Goal: Transaction & Acquisition: Download file/media

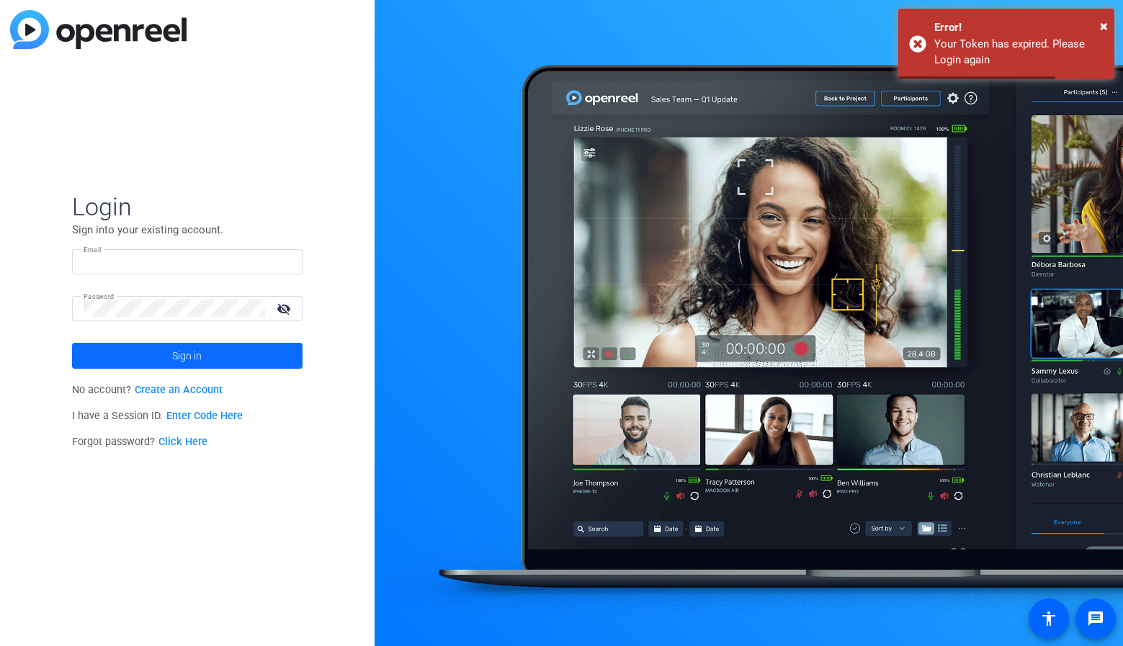
type input "[EMAIL_ADDRESS][DOMAIN_NAME]"
click at [137, 354] on span at bounding box center [187, 356] width 231 height 35
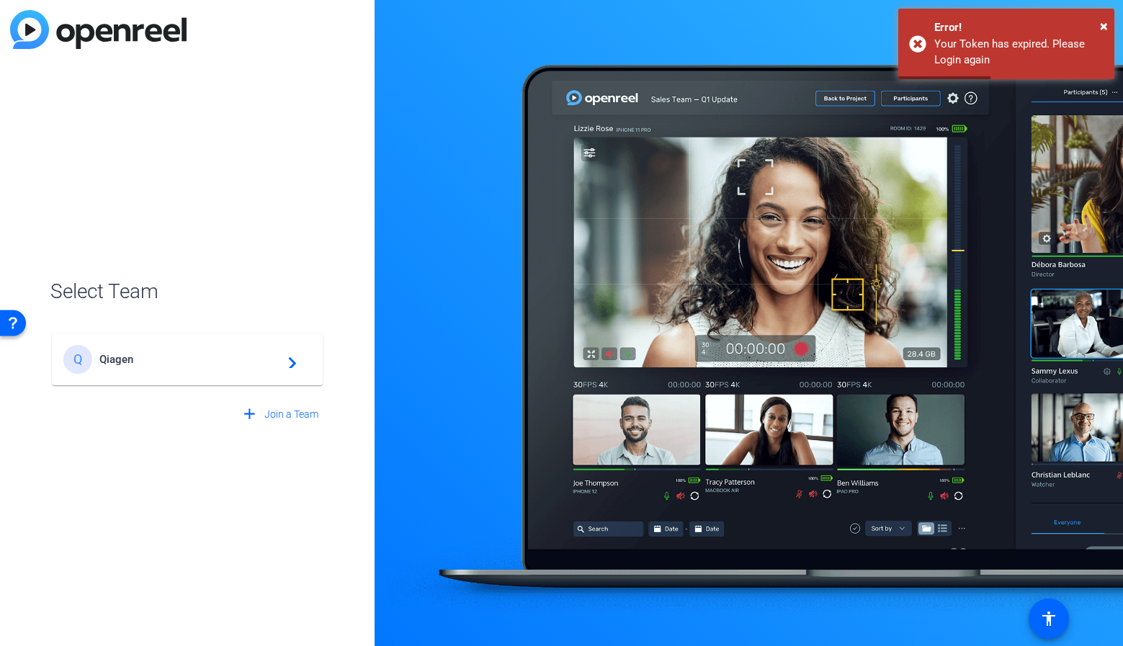
click at [137, 354] on span "Qiagen" at bounding box center [189, 359] width 180 height 13
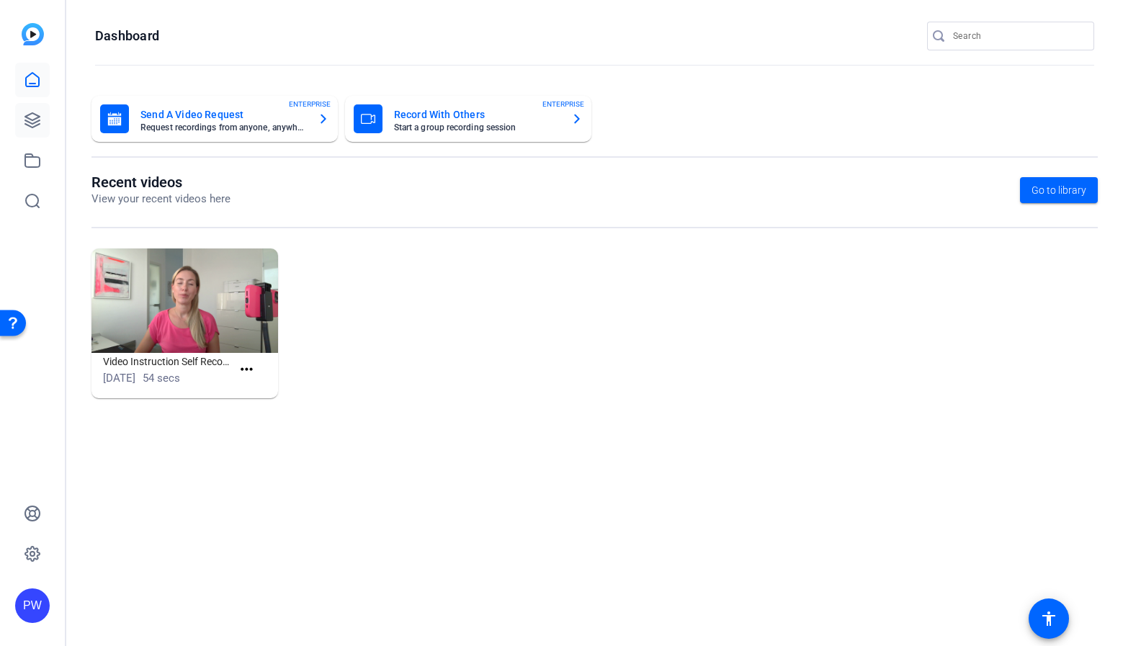
click at [30, 120] on icon at bounding box center [32, 120] width 14 height 14
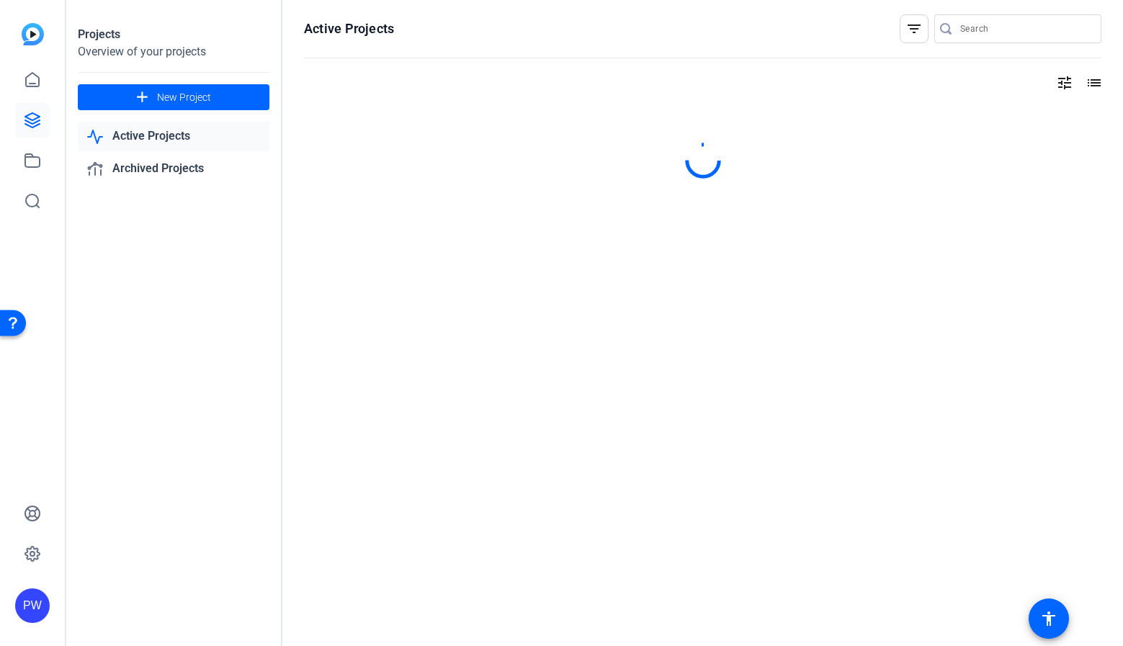
click at [124, 134] on link "Active Projects" at bounding box center [174, 137] width 192 height 30
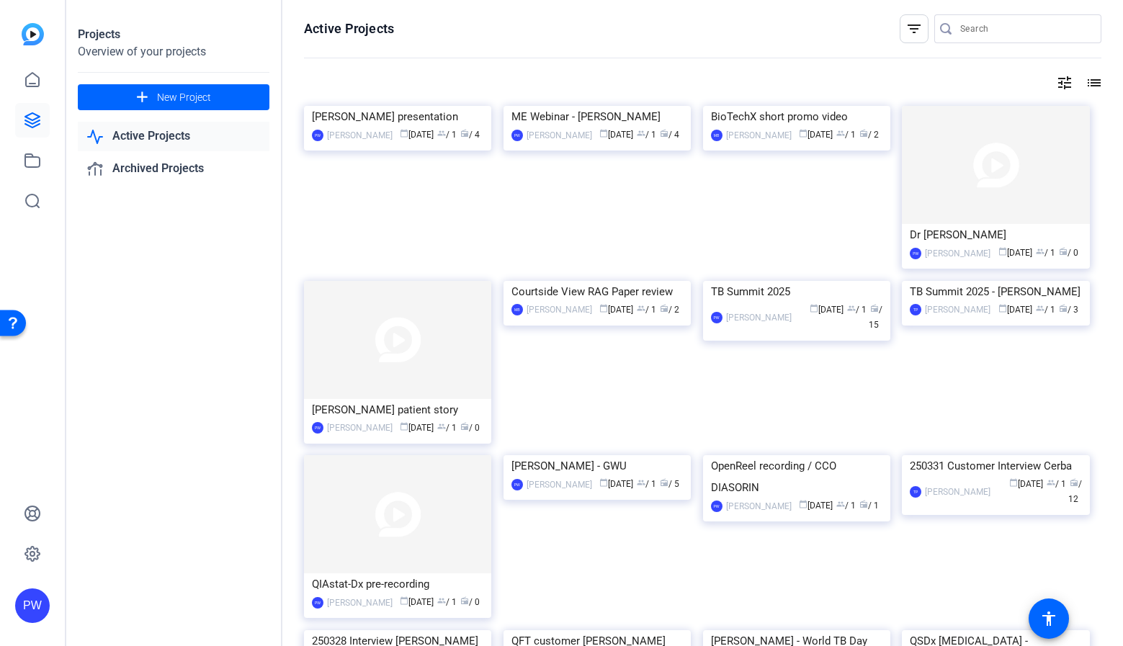
click at [561, 106] on img at bounding box center [597, 106] width 187 height 0
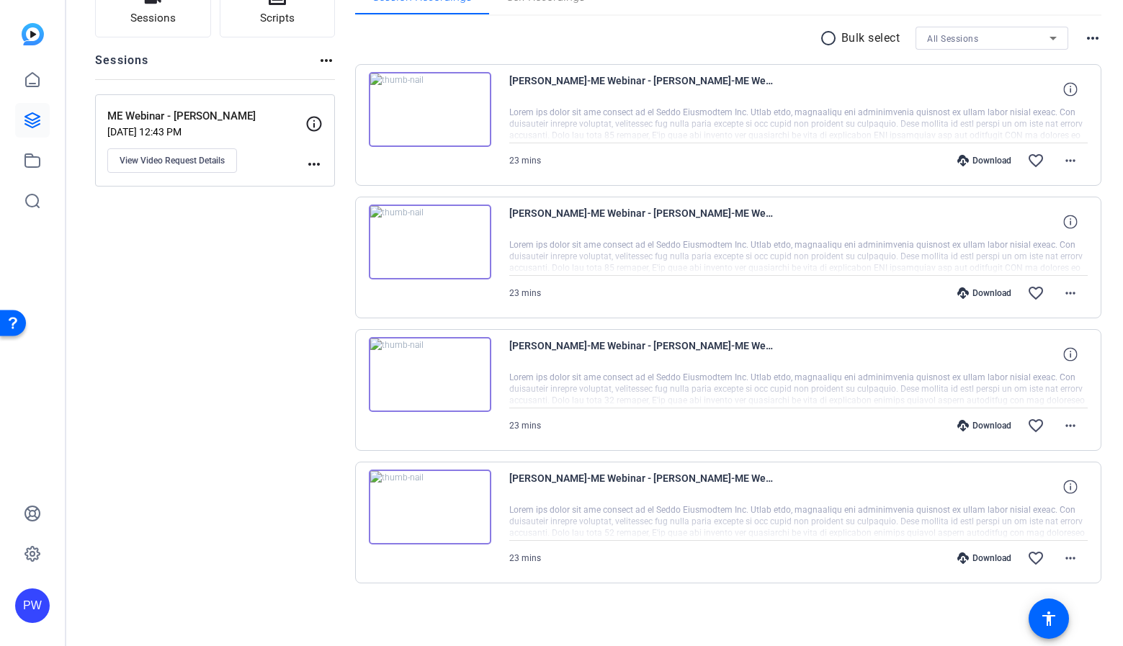
scroll to position [126, 0]
click at [429, 240] on img at bounding box center [430, 240] width 122 height 75
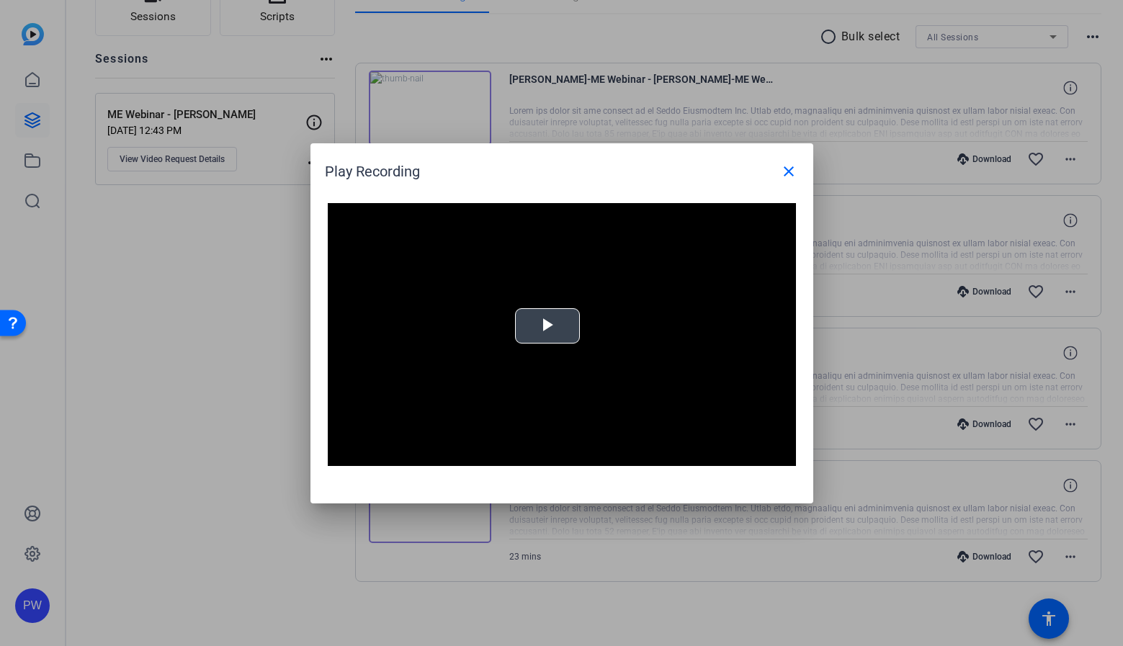
click at [534, 344] on video "Video Player" at bounding box center [562, 335] width 468 height 264
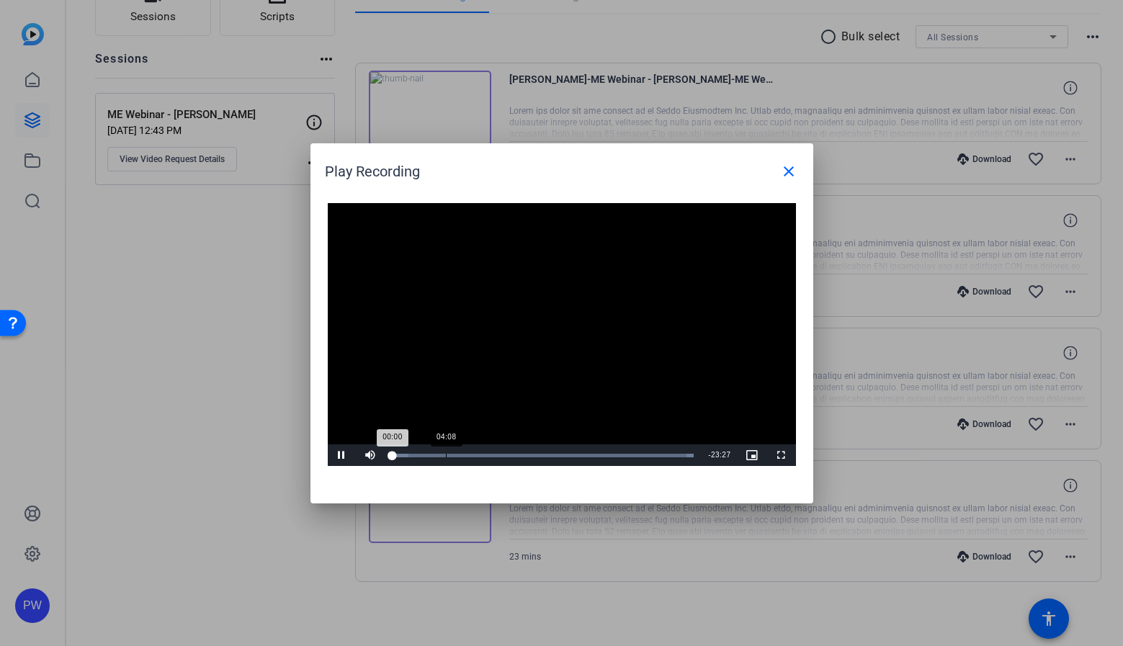
click at [445, 450] on div "Loaded : 100.00% 04:08 00:00" at bounding box center [543, 456] width 316 height 22
click at [534, 463] on div "Loaded : 100.00% 11:01 11:01" at bounding box center [543, 456] width 316 height 22
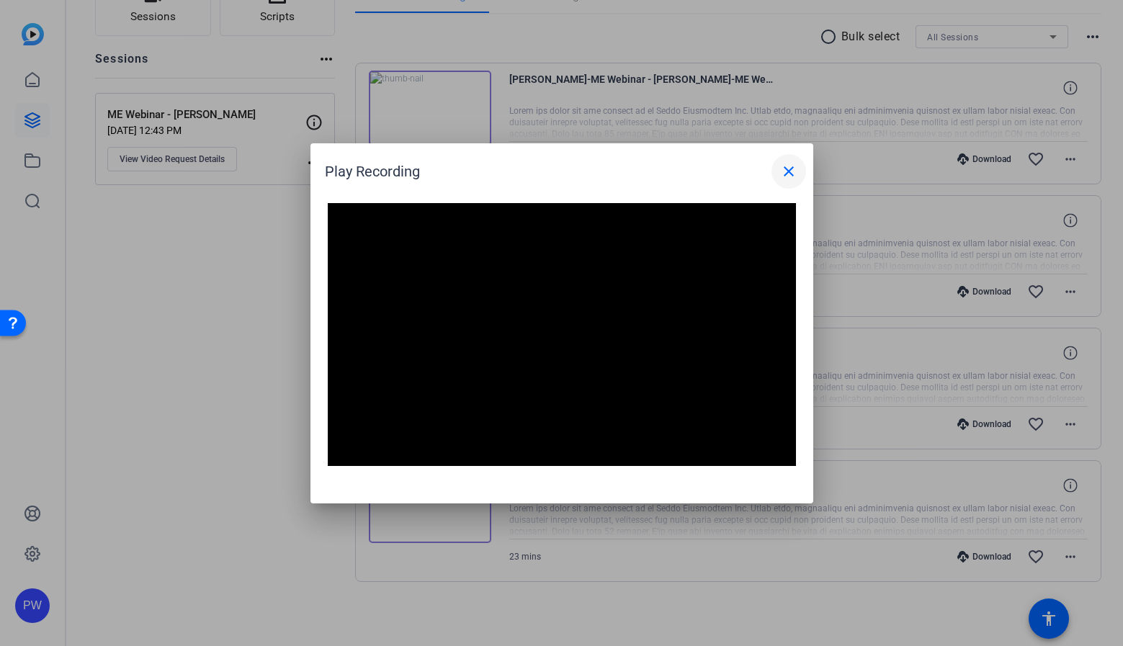
click at [793, 166] on mat-icon "close" at bounding box center [788, 171] width 17 height 17
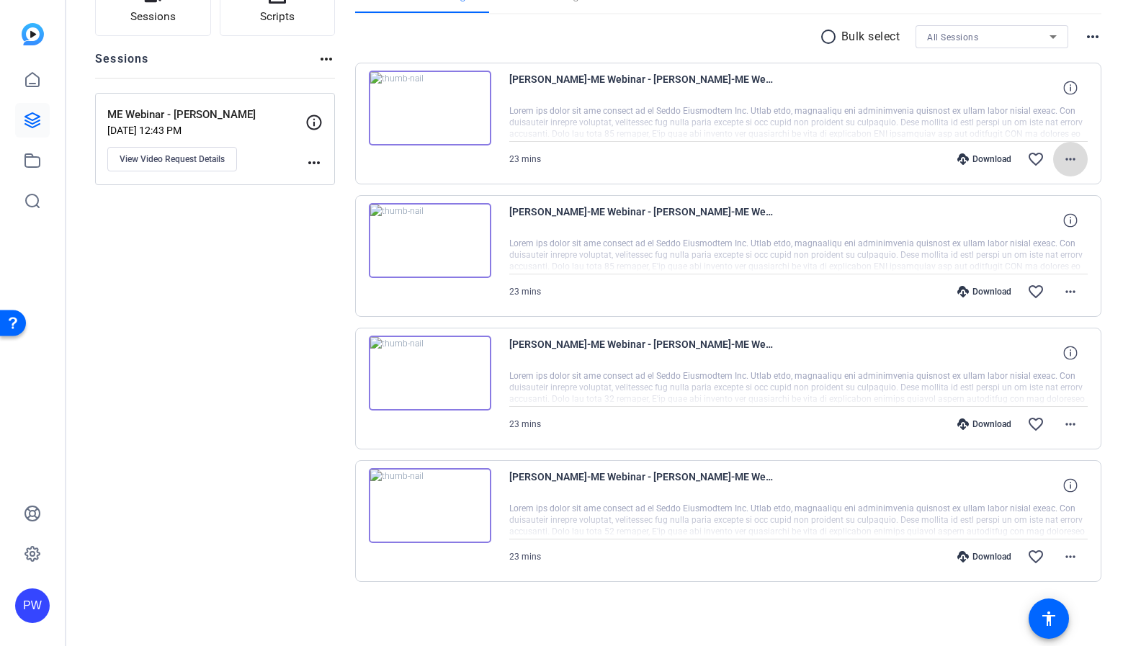
click at [1062, 162] on mat-icon "more_horiz" at bounding box center [1070, 159] width 17 height 17
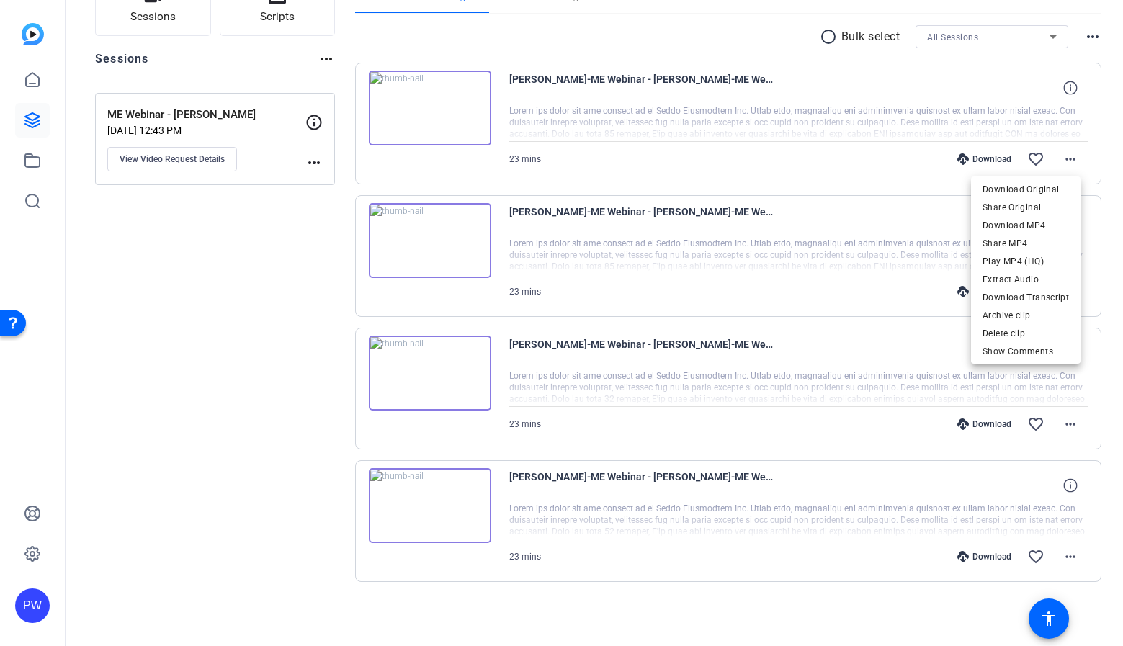
click at [236, 576] on div at bounding box center [561, 323] width 1123 height 646
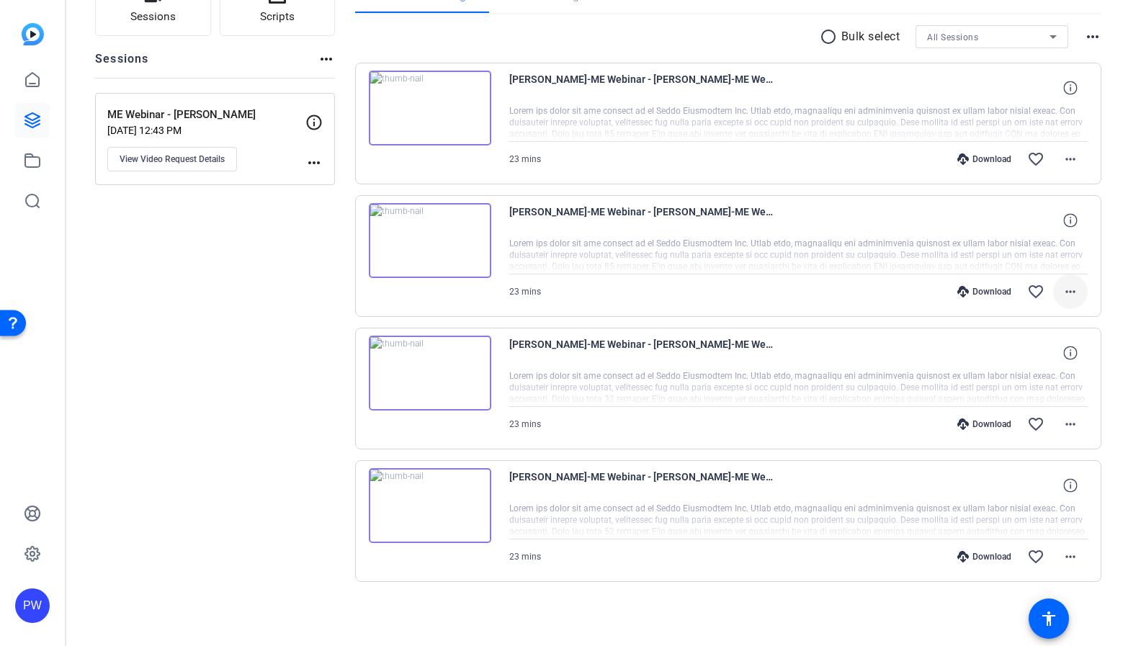
click at [1064, 288] on mat-icon "more_horiz" at bounding box center [1070, 291] width 17 height 17
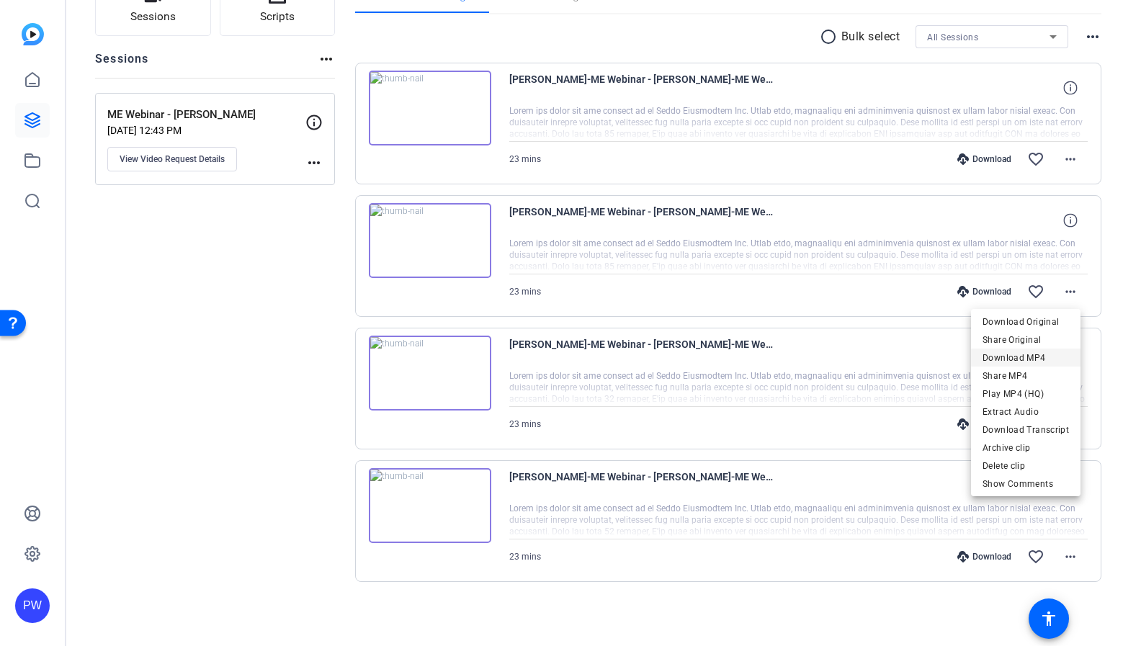
click at [1055, 356] on span "Download MP4" at bounding box center [1026, 357] width 86 height 17
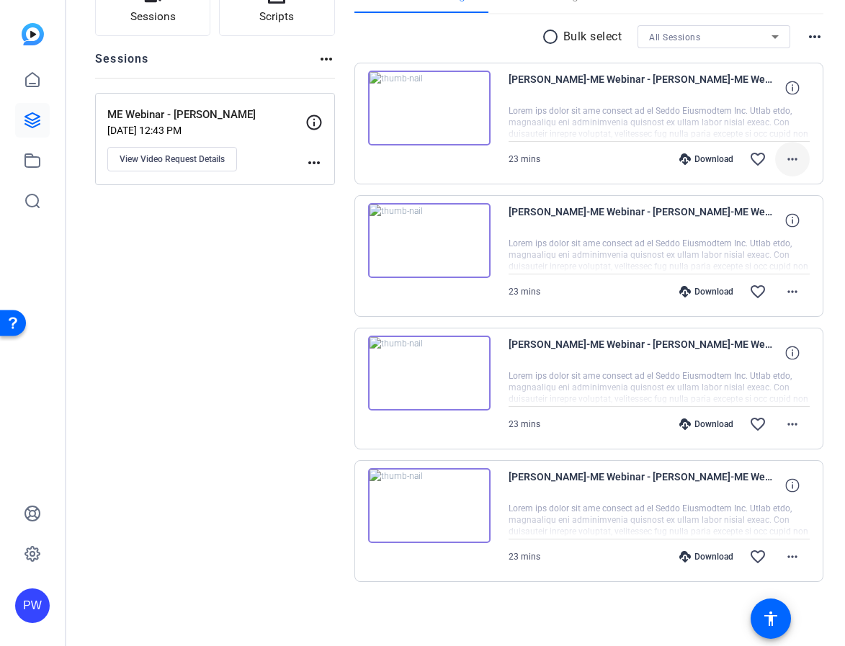
click at [784, 153] on mat-icon "more_horiz" at bounding box center [792, 159] width 17 height 17
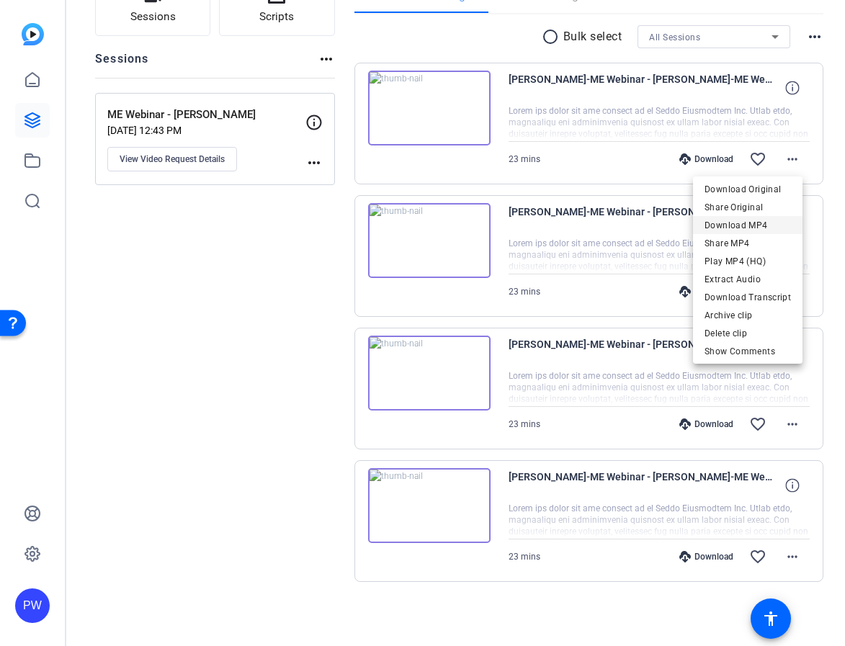
click at [772, 223] on span "Download MP4" at bounding box center [748, 225] width 86 height 17
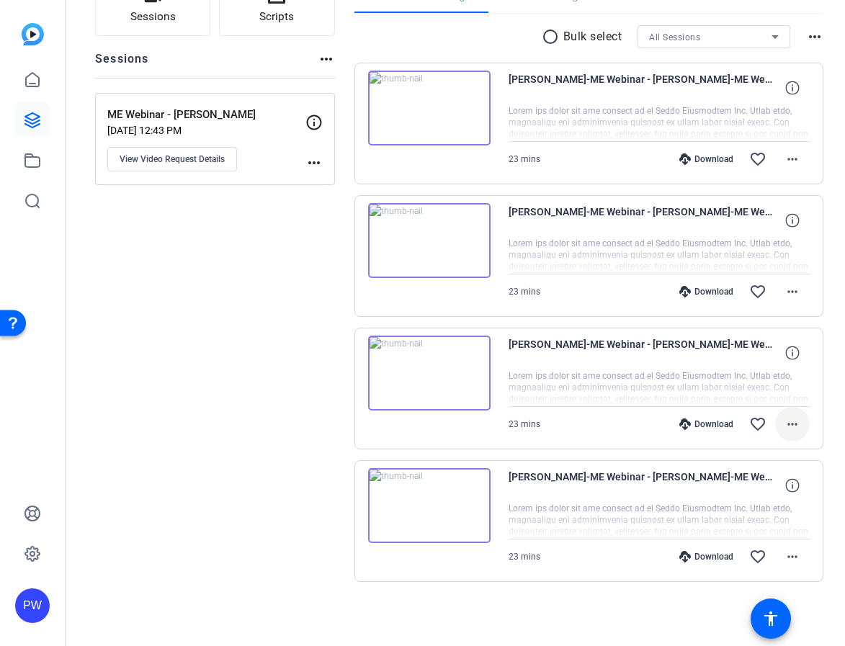
click at [784, 424] on mat-icon "more_horiz" at bounding box center [792, 424] width 17 height 17
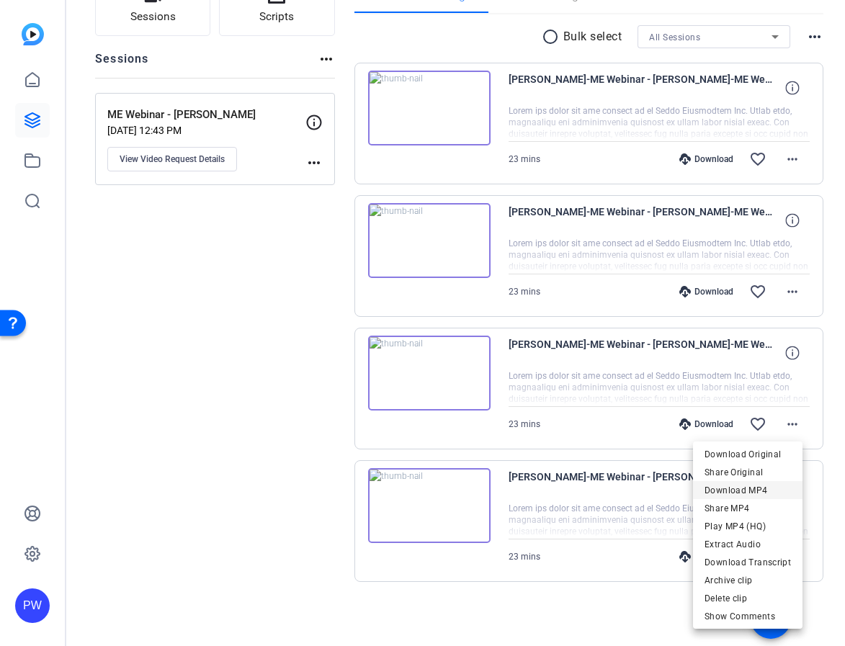
click at [764, 491] on span "Download MP4" at bounding box center [748, 490] width 86 height 17
